Goal: Task Accomplishment & Management: Complete application form

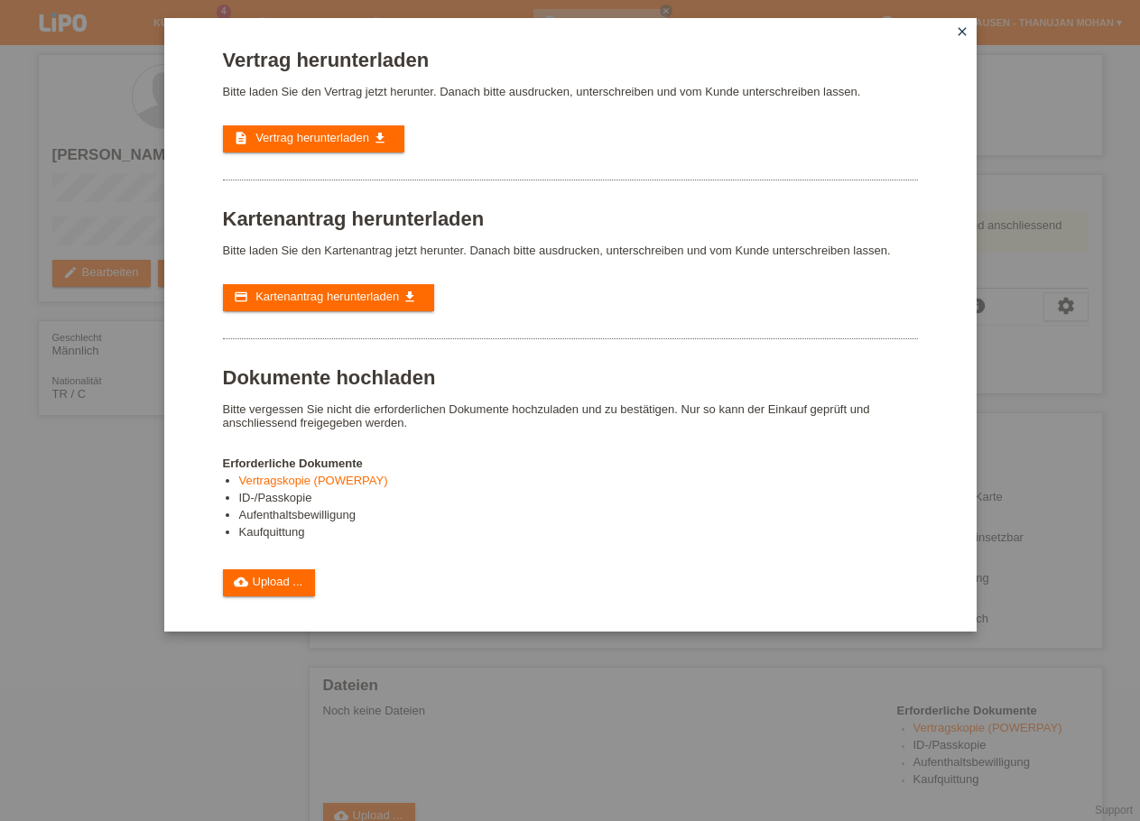
click at [957, 33] on icon "close" at bounding box center [962, 31] width 14 height 14
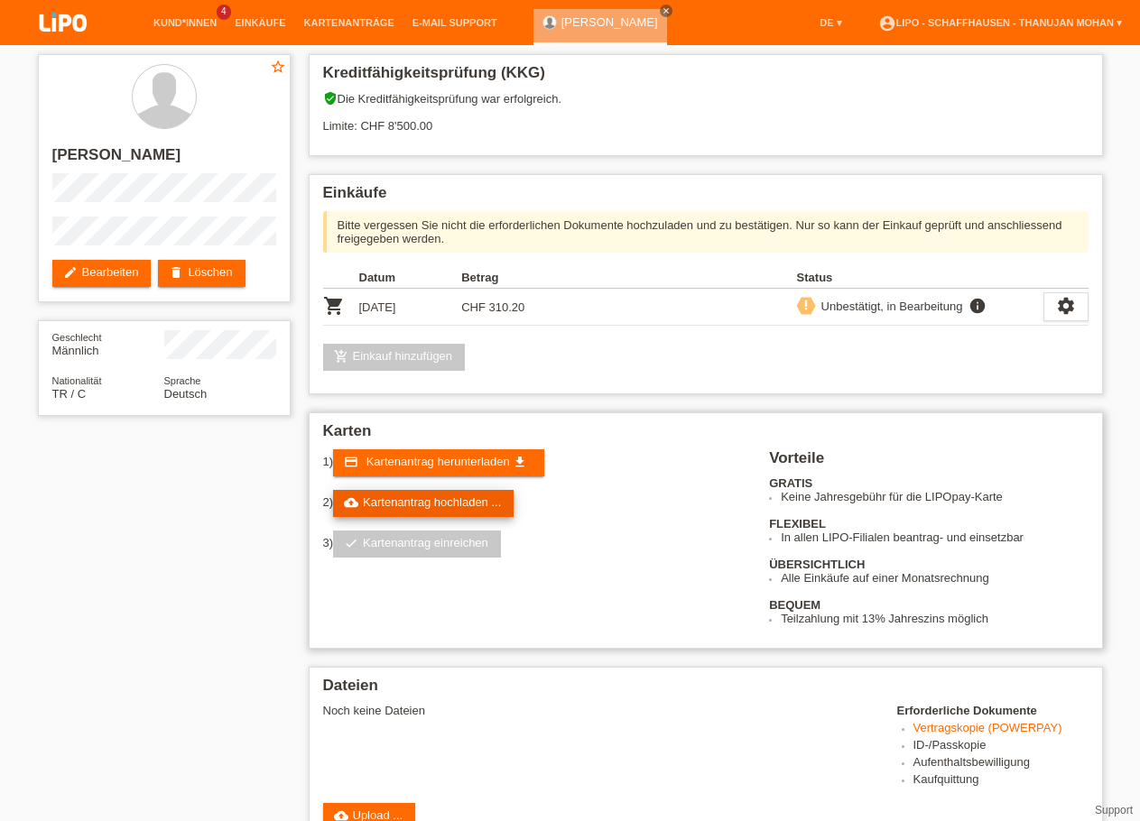
click at [403, 514] on link "cloud_upload Kartenantrag hochladen ..." at bounding box center [423, 503] width 181 height 27
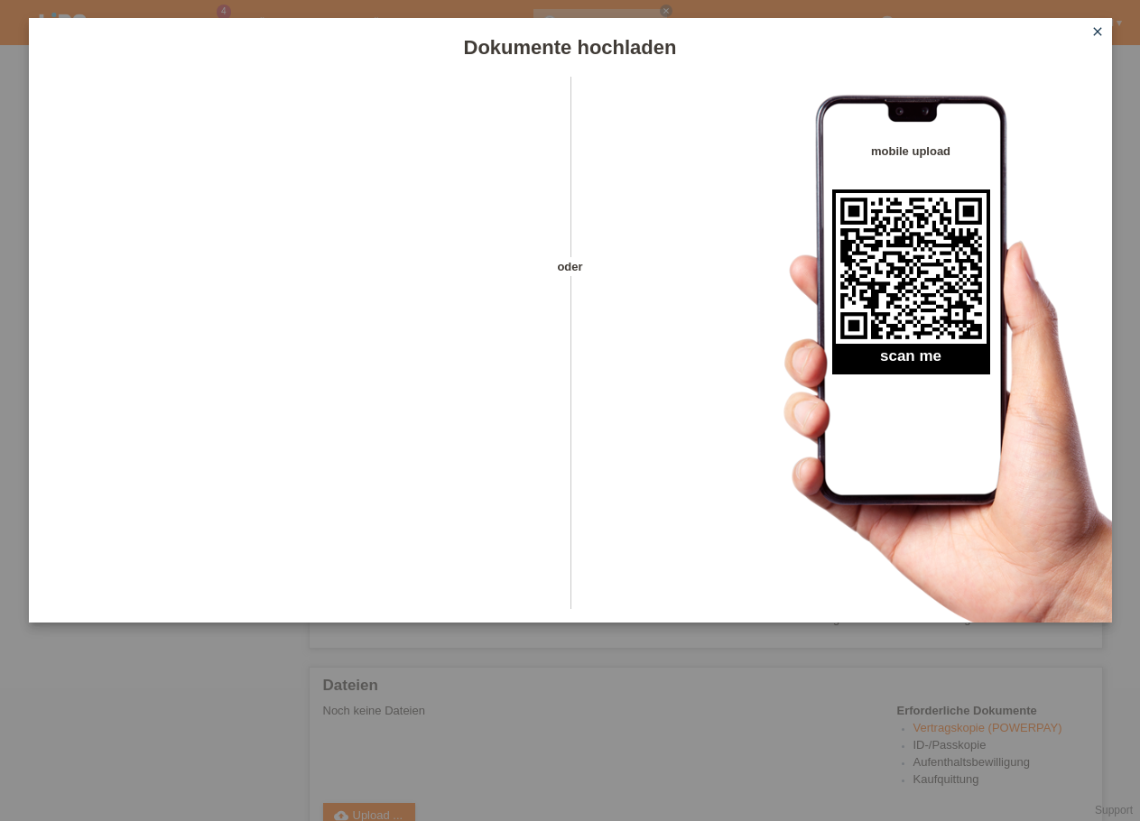
click at [1102, 27] on icon "close" at bounding box center [1097, 31] width 14 height 14
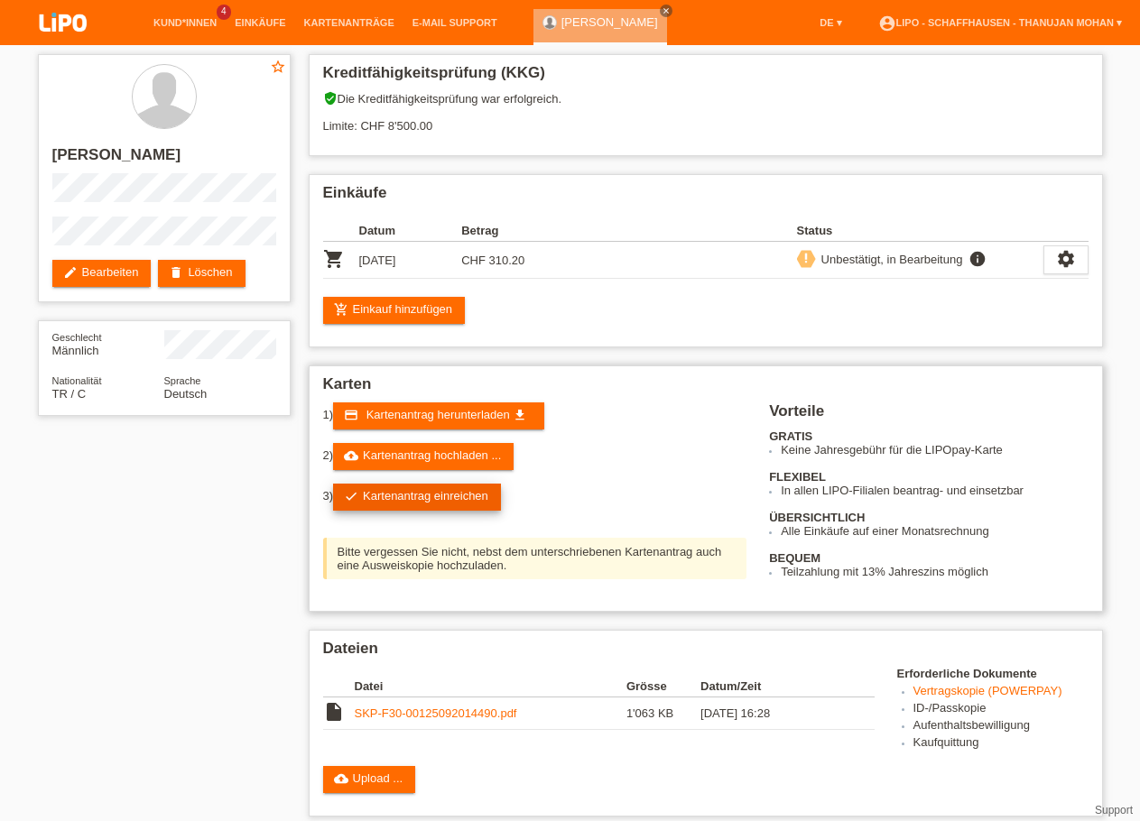
click at [444, 511] on link "check Kartenantrag einreichen" at bounding box center [417, 497] width 168 height 27
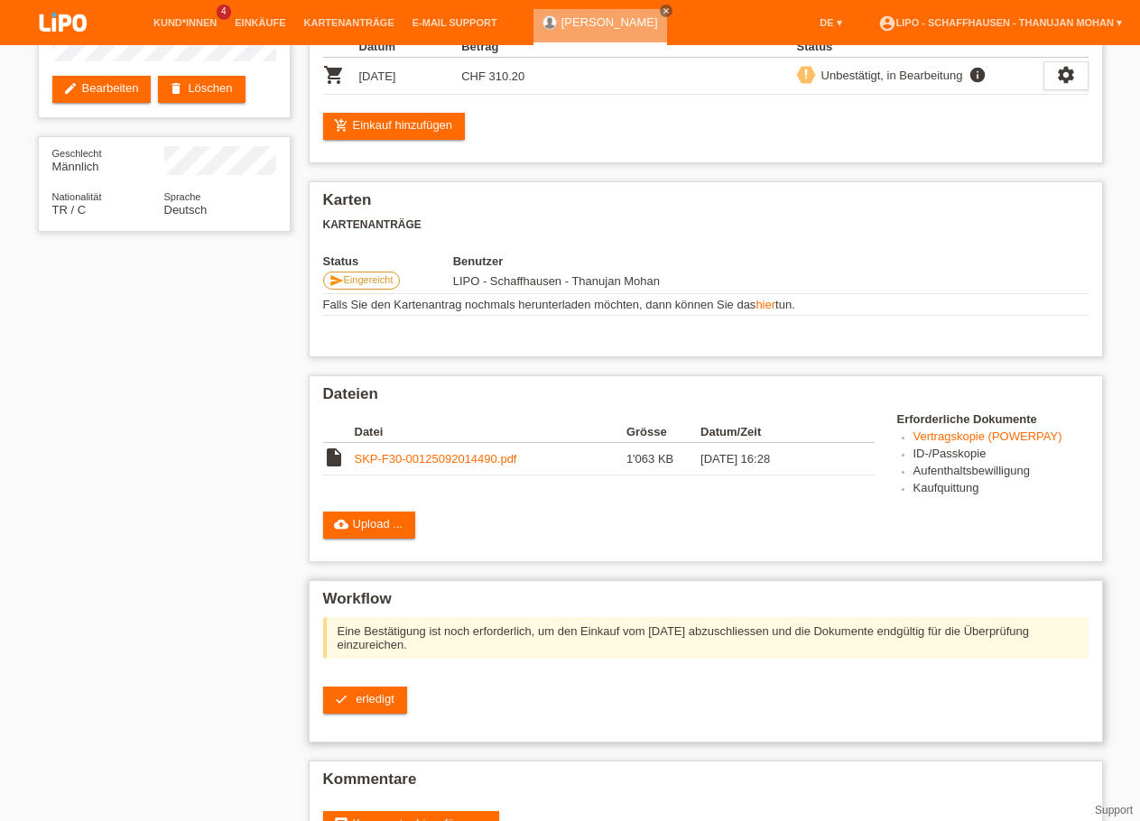
scroll to position [184, 0]
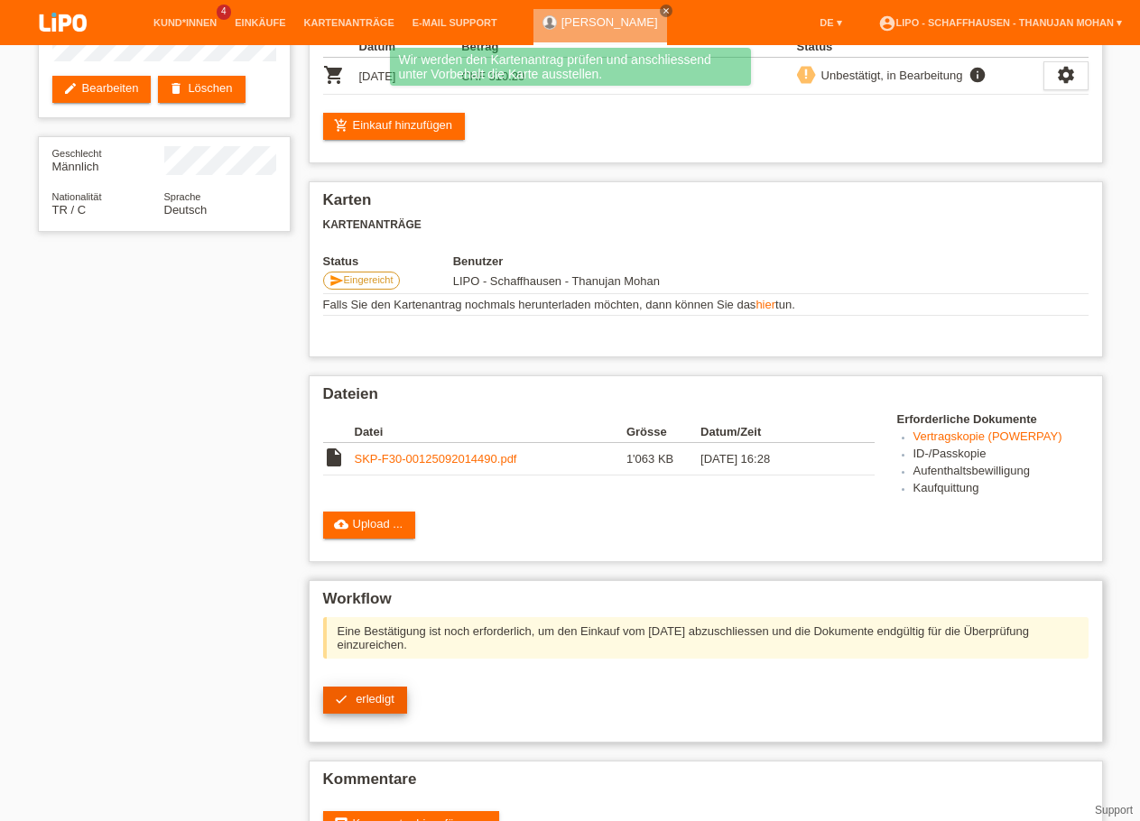
click at [353, 714] on link "check erledigt" at bounding box center [365, 700] width 84 height 27
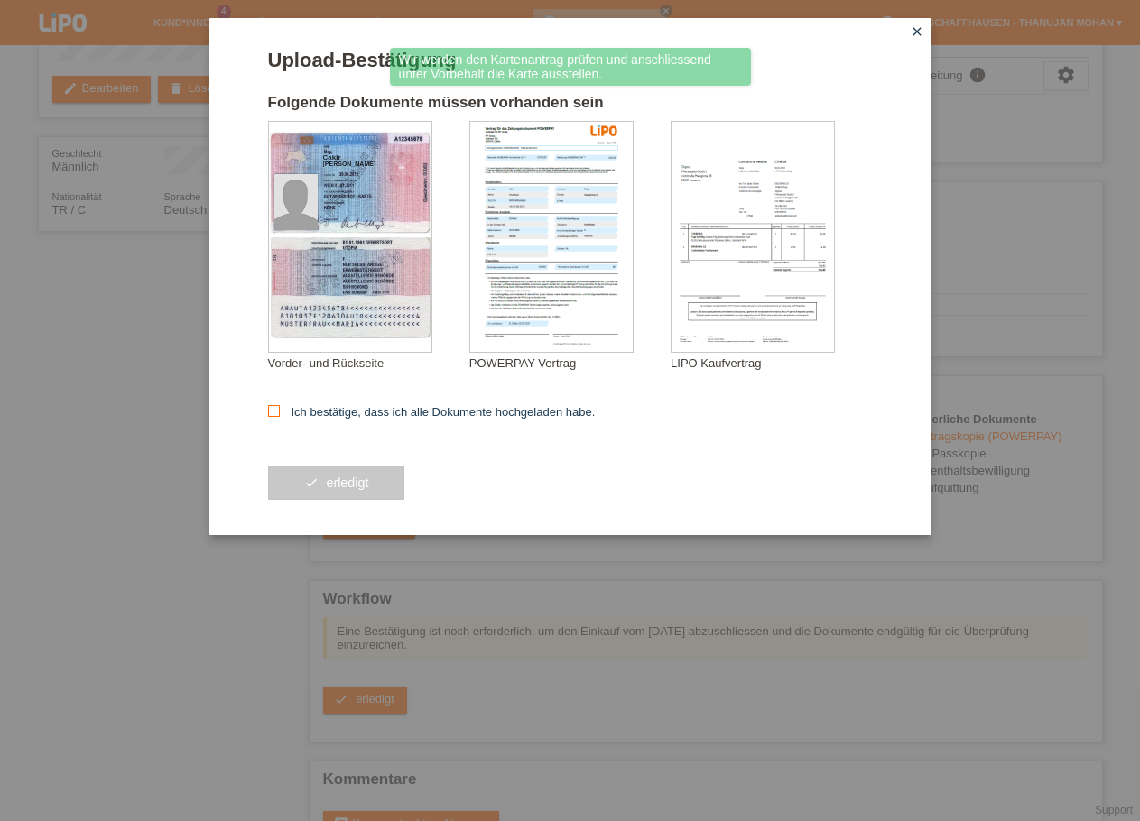
click at [348, 417] on label "Ich bestätige, dass ich alle Dokumente hochgeladen habe." at bounding box center [432, 412] width 328 height 14
click at [280, 417] on input "Ich bestätige, dass ich alle Dokumente hochgeladen habe." at bounding box center [274, 411] width 12 height 12
checkbox input "true"
click at [339, 477] on button "check erledigt" at bounding box center [336, 483] width 137 height 34
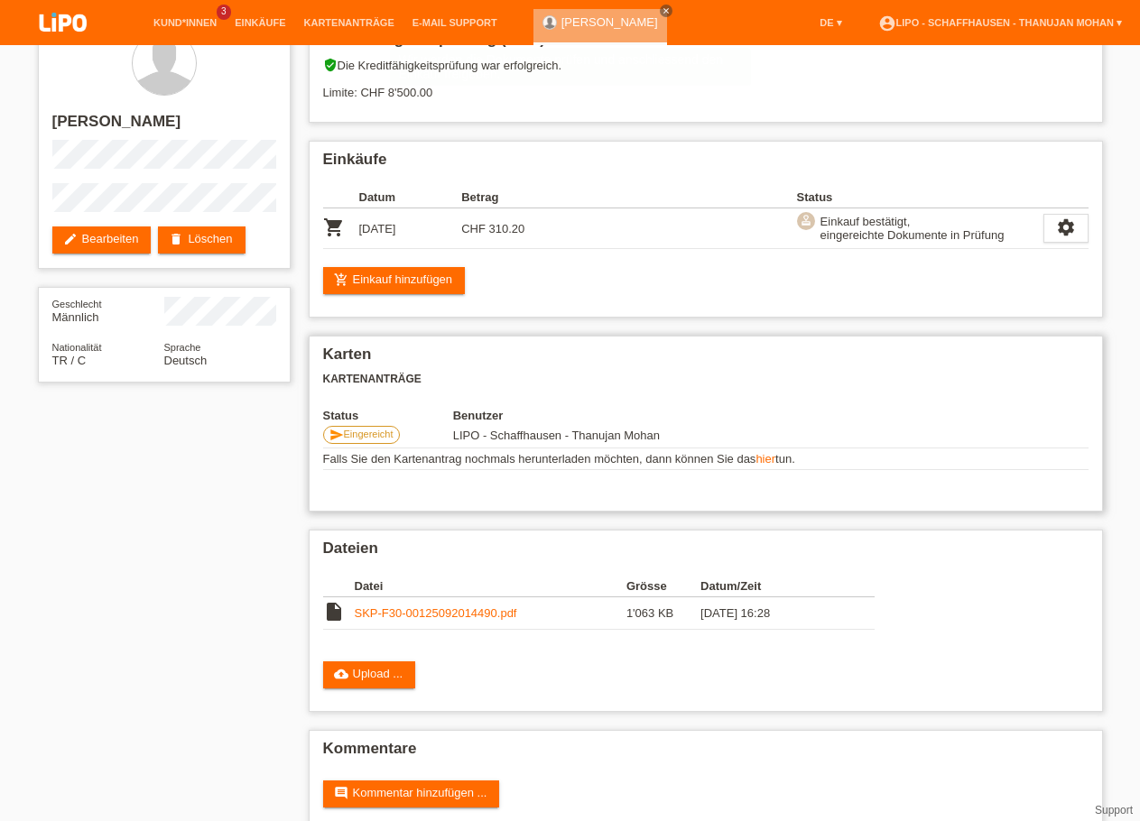
scroll to position [78, 0]
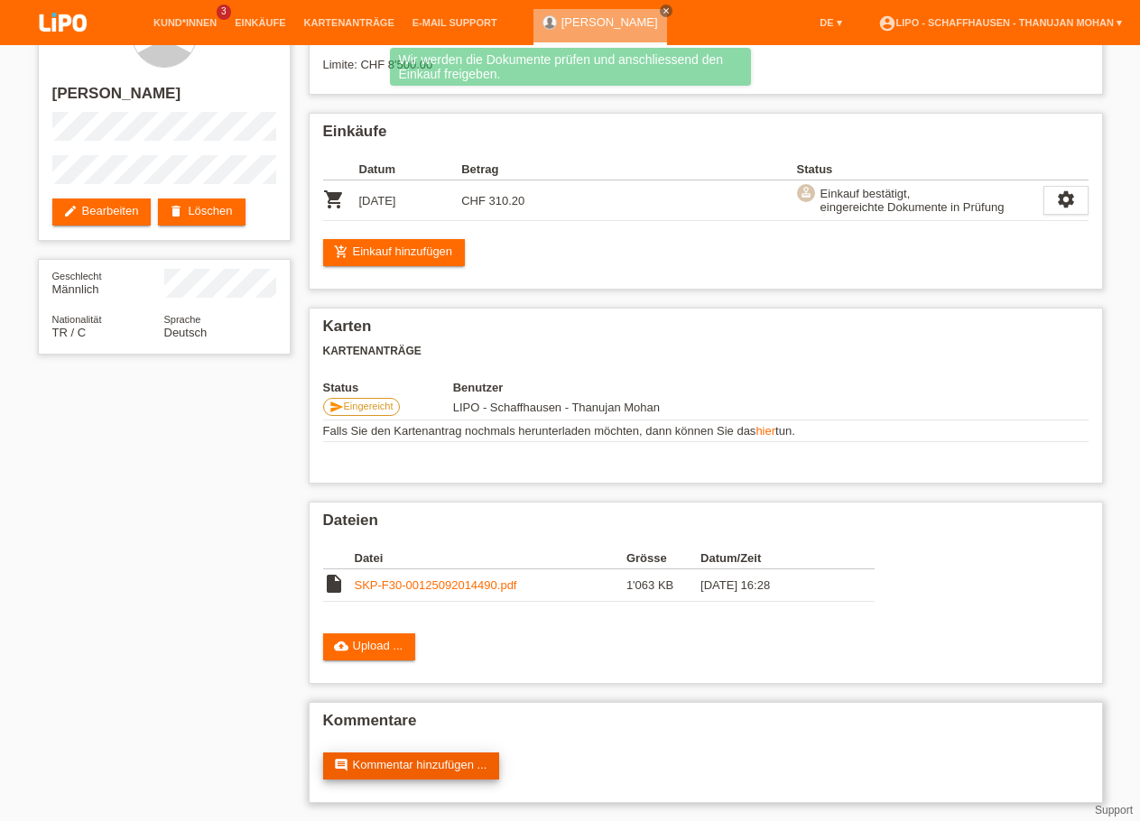
click at [469, 767] on link "comment Kommentar hinzufügen ..." at bounding box center [411, 766] width 177 height 27
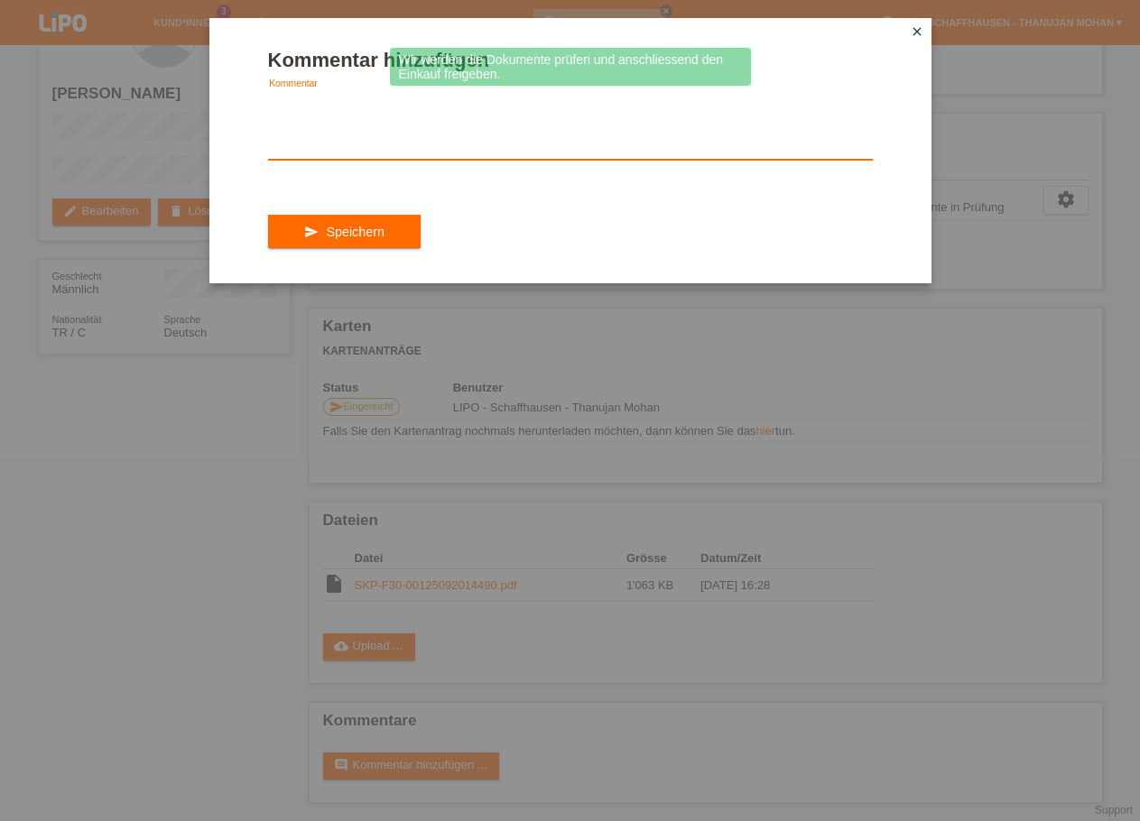
click at [357, 146] on textarea at bounding box center [570, 125] width 605 height 70
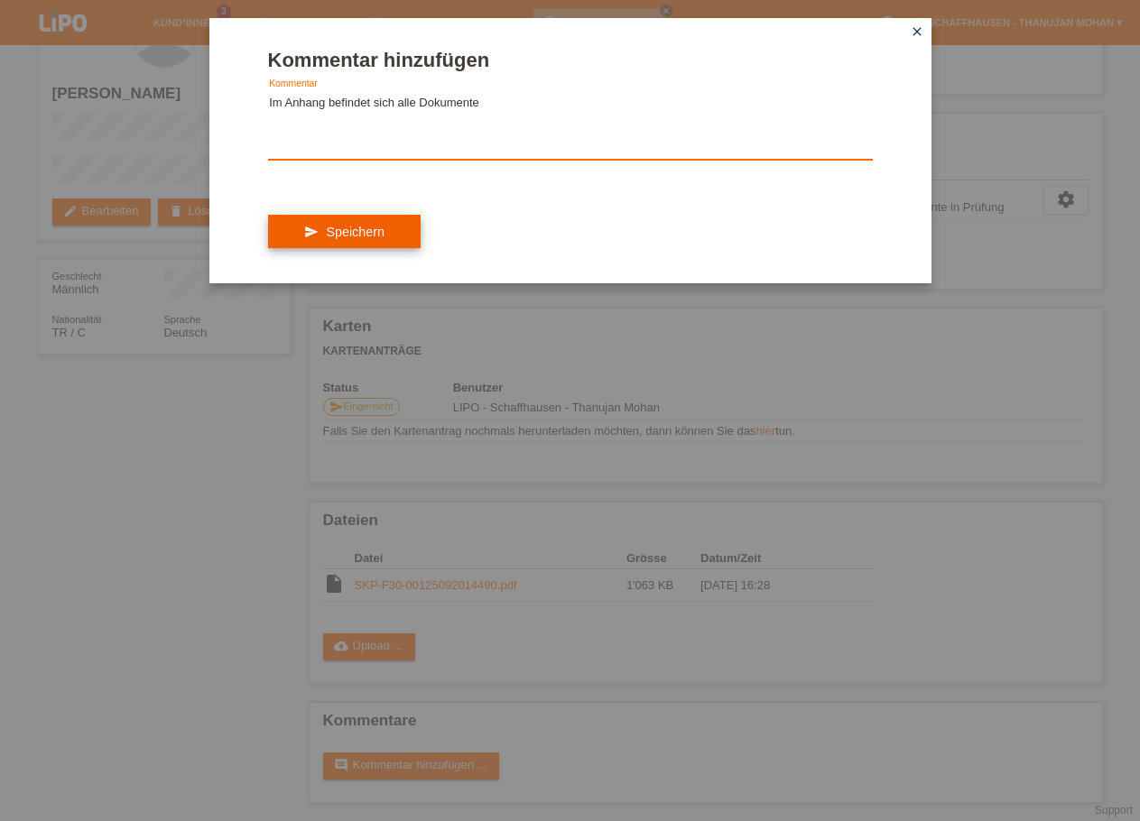
type textarea "Im Anhang befindet sich alle Dokumente"
click at [373, 239] on span "Speichern" at bounding box center [355, 232] width 58 height 14
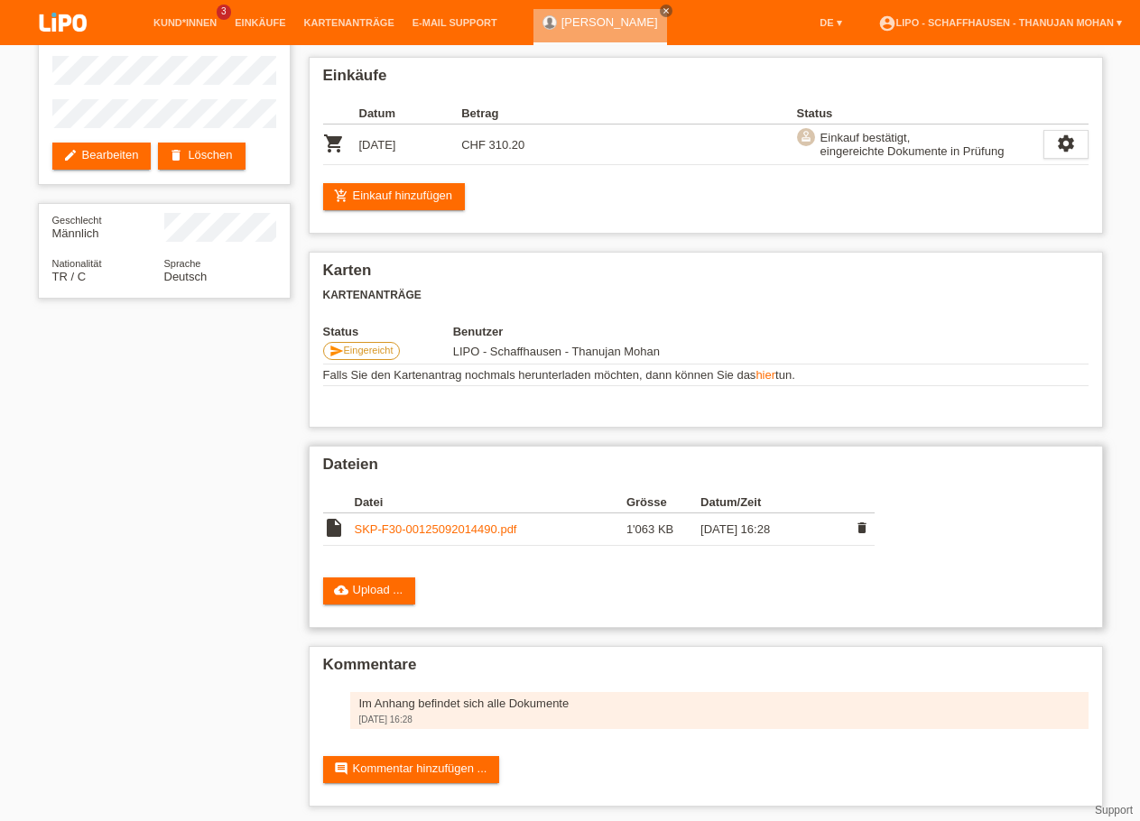
scroll to position [139, 0]
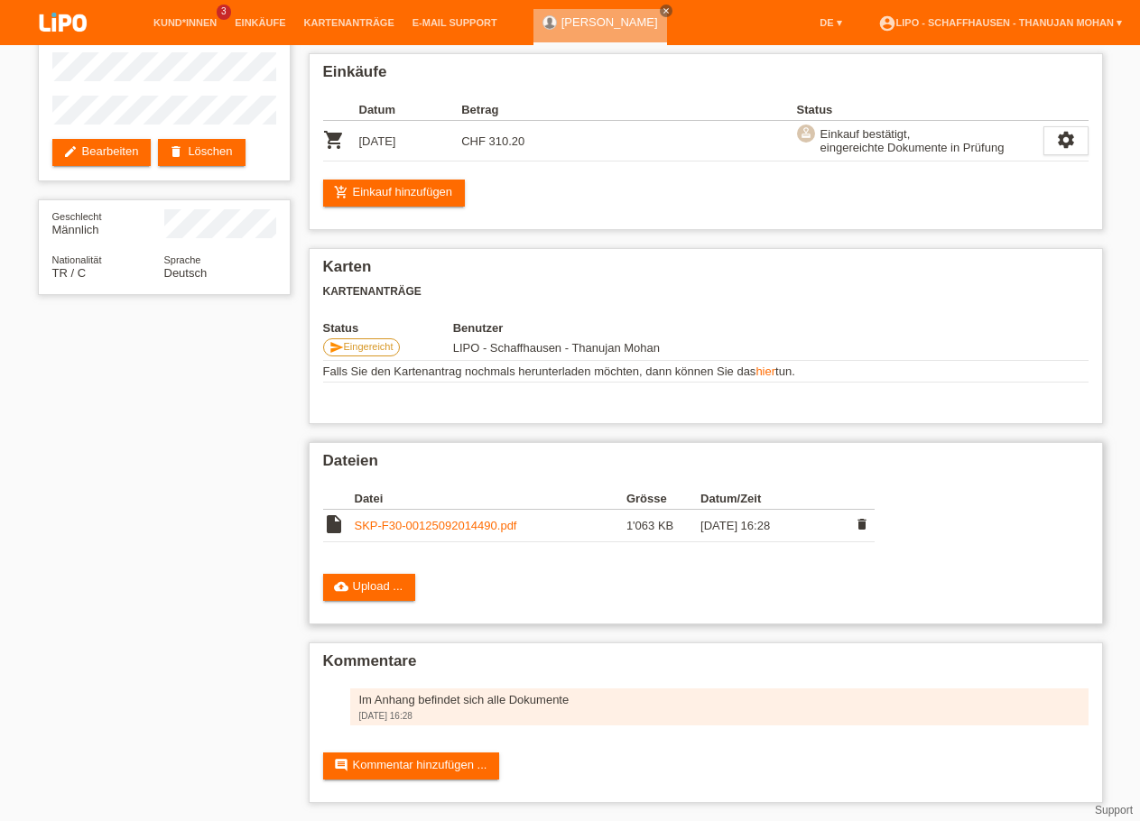
click at [452, 519] on link "SKP-F30-00125092014490.pdf" at bounding box center [436, 526] width 162 height 14
